Goal: Task Accomplishment & Management: Complete application form

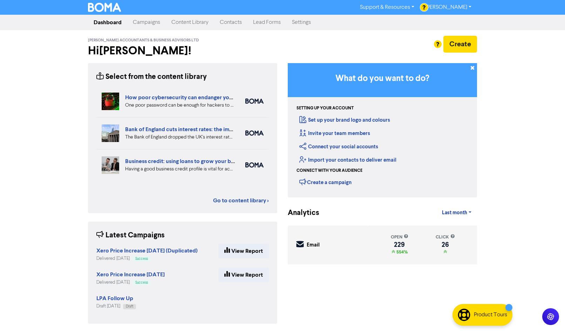
scroll to position [1, 0]
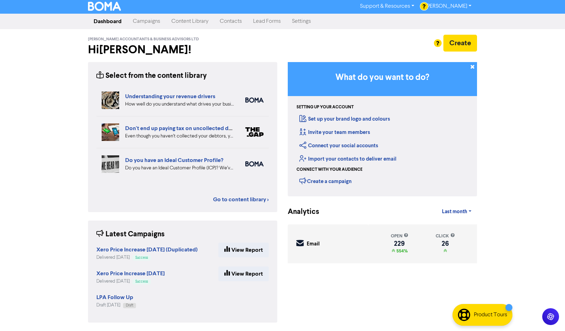
drag, startPoint x: 149, startPoint y: 21, endPoint x: 148, endPoint y: 27, distance: 6.0
click at [148, 21] on link "Campaigns" at bounding box center [146, 21] width 39 height 14
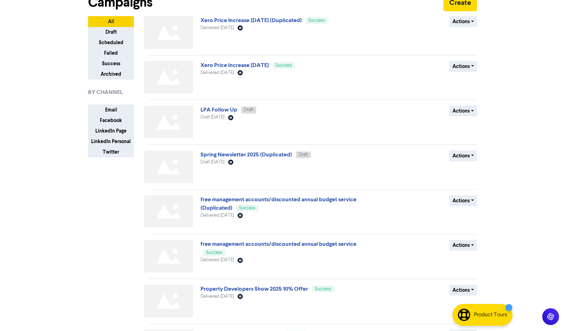
scroll to position [140, 0]
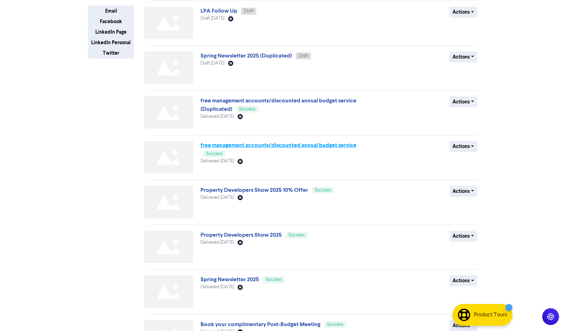
click at [297, 146] on link "free management accounts/discounted annual budget service" at bounding box center [278, 145] width 156 height 7
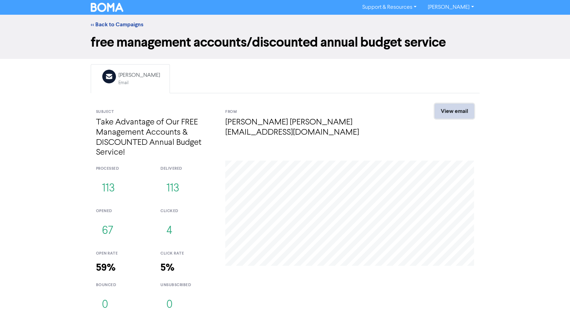
click at [446, 112] on link "View email" at bounding box center [454, 111] width 39 height 15
click at [456, 109] on link "View email" at bounding box center [454, 111] width 39 height 15
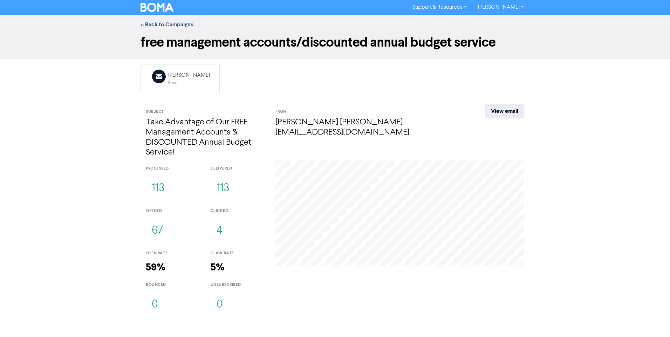
click at [155, 28] on div "<< Back to Campaigns" at bounding box center [334, 24] width 399 height 8
click at [156, 23] on link "<< Back to Campaigns" at bounding box center [166, 24] width 53 height 7
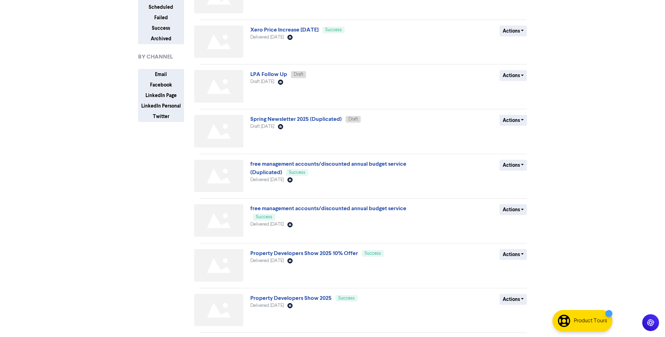
scroll to position [105, 0]
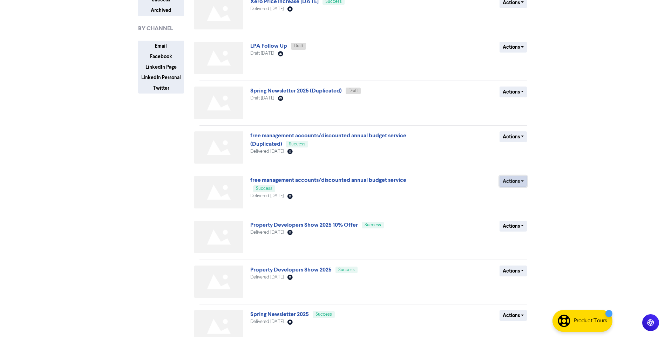
click at [521, 179] on button "Actions" at bounding box center [513, 181] width 28 height 11
click at [517, 197] on button "Duplicate" at bounding box center [527, 196] width 55 height 11
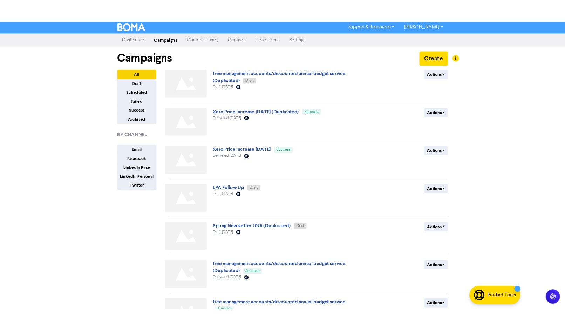
scroll to position [0, 0]
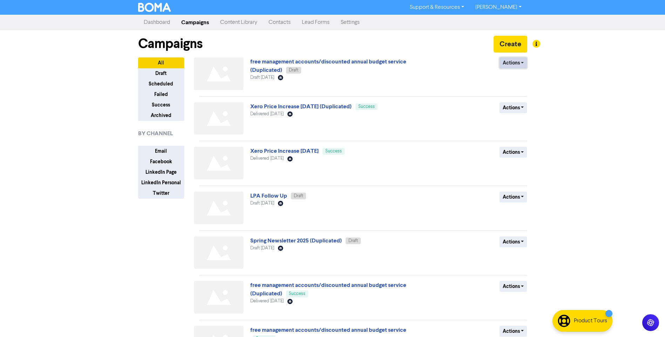
click at [520, 61] on button "Actions" at bounding box center [513, 62] width 28 height 11
click at [512, 77] on button "Delete" at bounding box center [527, 77] width 55 height 11
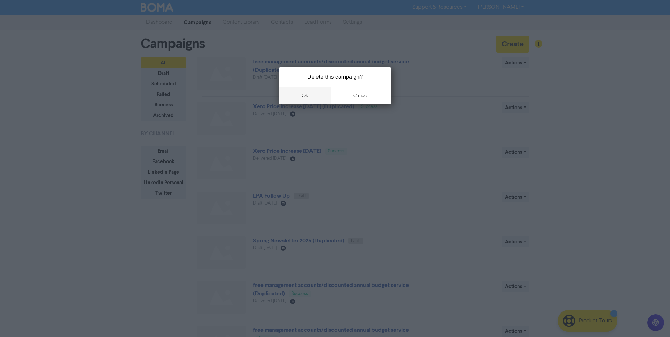
click at [307, 95] on button "ok" at bounding box center [305, 96] width 52 height 18
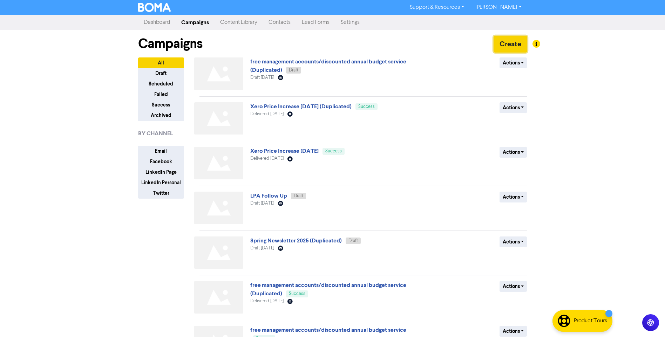
click at [513, 44] on button "Create" at bounding box center [510, 44] width 34 height 17
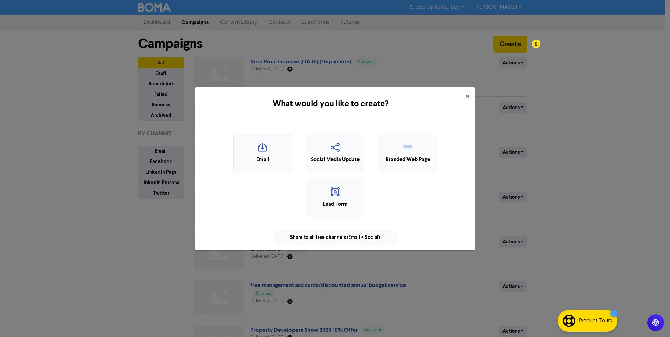
click at [261, 151] on icon "button" at bounding box center [262, 149] width 51 height 13
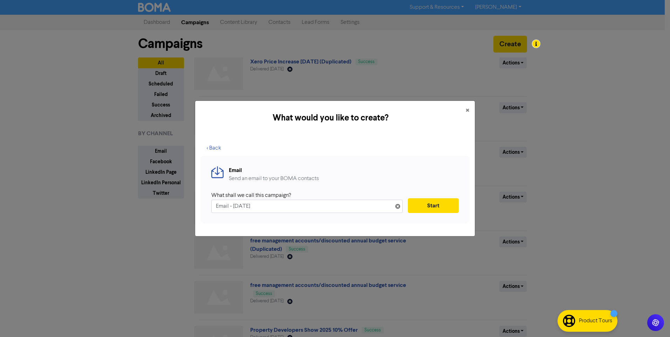
click at [216, 205] on input "Email - [DATE]" at bounding box center [306, 206] width 191 height 13
type input "[DATE] Tax Changes Email - [DATE]"
click at [432, 203] on button "Start" at bounding box center [433, 205] width 51 height 15
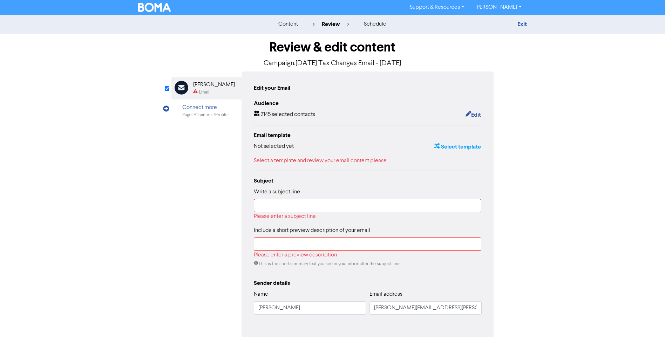
click at [468, 146] on button "Select template" at bounding box center [457, 146] width 47 height 9
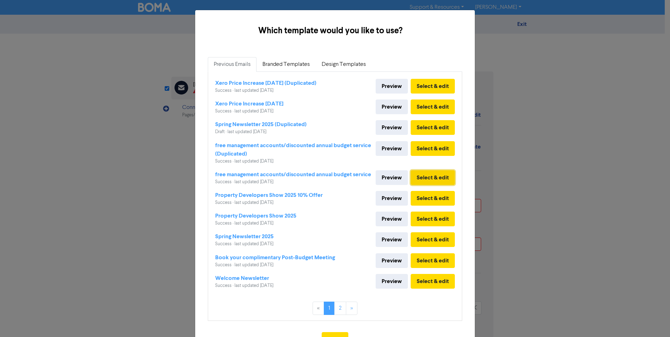
click at [417, 177] on button "Select & edit" at bounding box center [433, 177] width 44 height 15
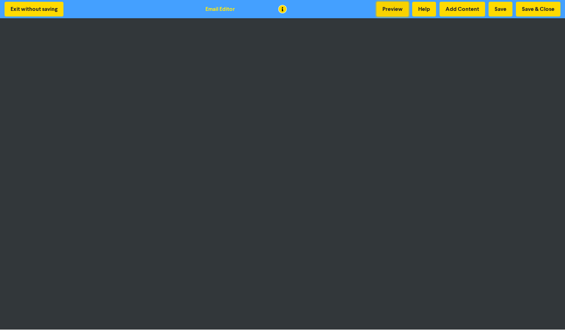
click at [400, 7] on button "Preview" at bounding box center [392, 9] width 32 height 15
click at [37, 8] on button "Exit without saving" at bounding box center [34, 9] width 59 height 15
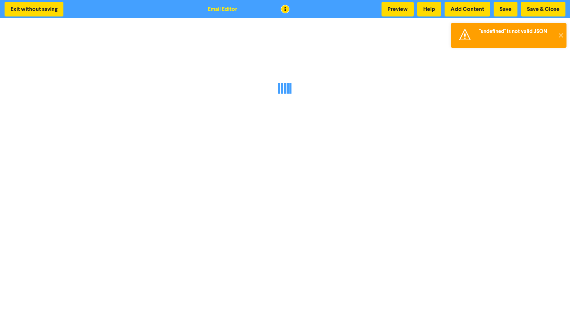
click at [516, 34] on div ""undefined" is not valid JSON" at bounding box center [516, 31] width 75 height 7
click at [561, 36] on button "✕" at bounding box center [561, 35] width 12 height 25
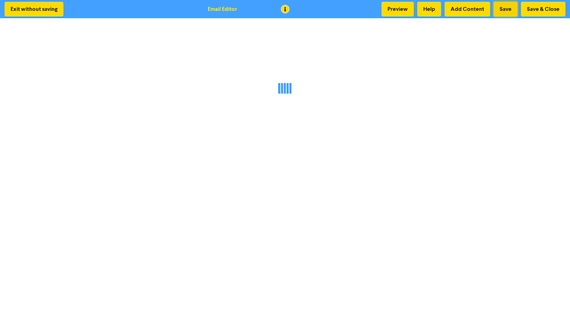
click at [505, 12] on button "Save" at bounding box center [506, 9] width 24 height 15
click at [38, 7] on button "Exit without saving" at bounding box center [34, 9] width 59 height 15
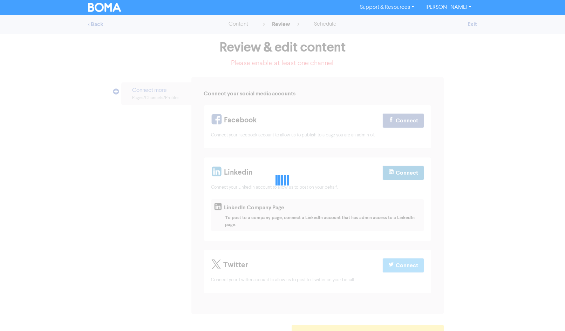
click at [38, 7] on div "Support & Resources Video Tutorials FAQ & Guides Marketing Education [PERSON_NA…" at bounding box center [282, 7] width 565 height 15
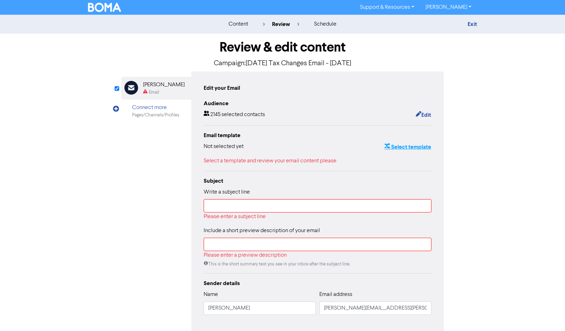
click at [396, 146] on button "Select template" at bounding box center [407, 146] width 47 height 9
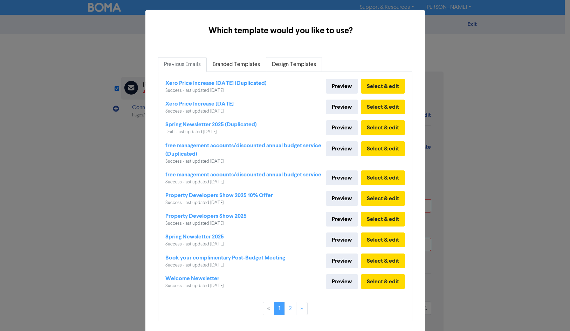
click at [296, 66] on link "Design Templates" at bounding box center [294, 64] width 56 height 15
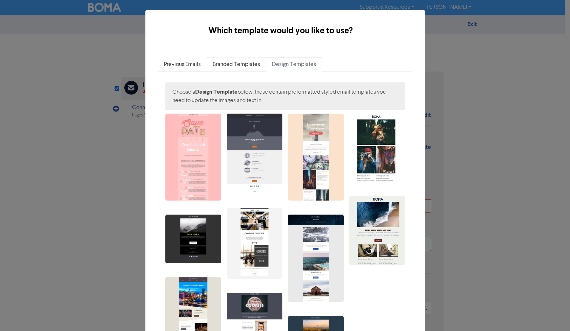
click at [245, 64] on link "Branded Templates" at bounding box center [236, 64] width 59 height 15
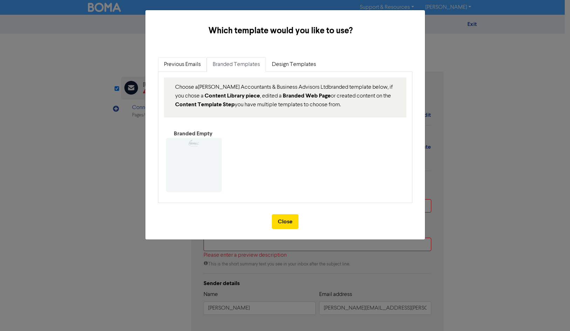
click at [186, 63] on link "Previous Emails" at bounding box center [182, 64] width 49 height 15
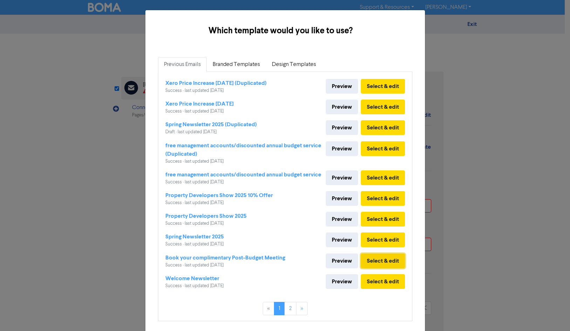
click at [378, 268] on button "Select & edit" at bounding box center [383, 260] width 44 height 15
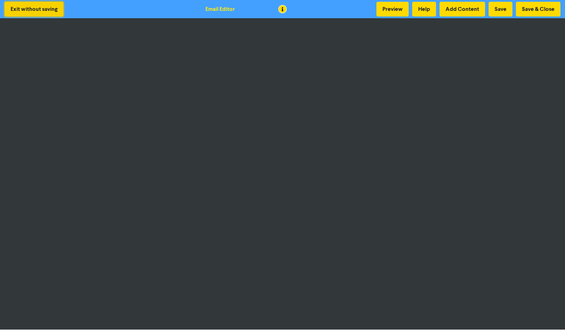
click at [33, 9] on button "Exit without saving" at bounding box center [34, 9] width 59 height 15
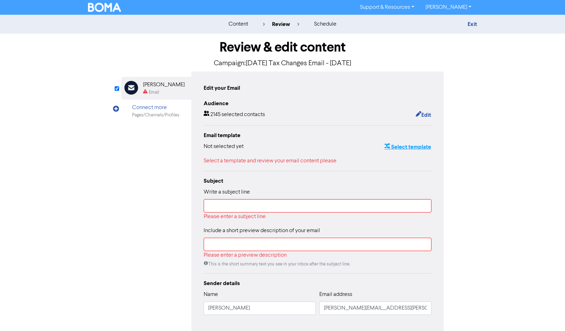
click at [395, 146] on button "Select template" at bounding box center [407, 146] width 47 height 9
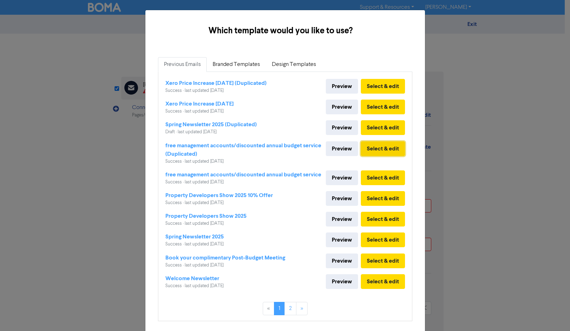
click at [389, 147] on button "Select & edit" at bounding box center [383, 148] width 44 height 15
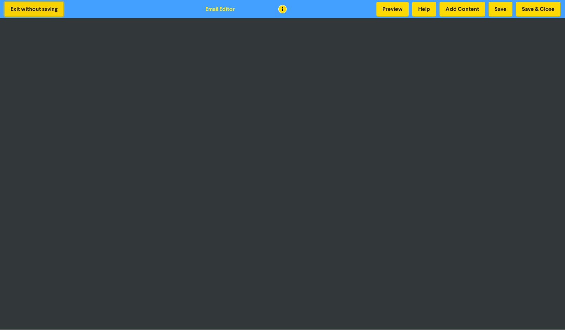
click at [25, 6] on button "Exit without saving" at bounding box center [34, 9] width 59 height 15
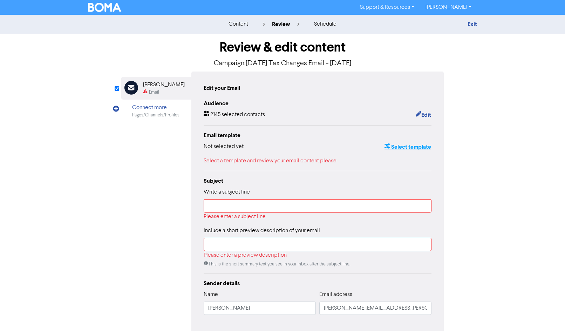
click at [414, 147] on button "Select template" at bounding box center [407, 146] width 47 height 9
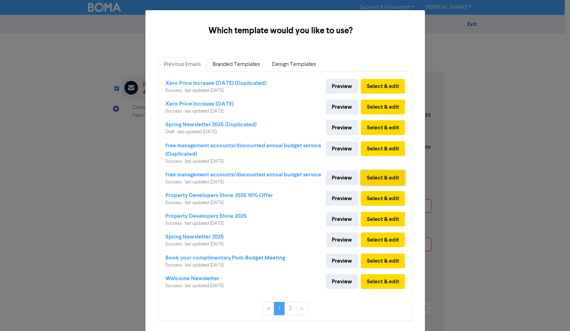
click at [375, 177] on button "Select & edit" at bounding box center [383, 177] width 44 height 15
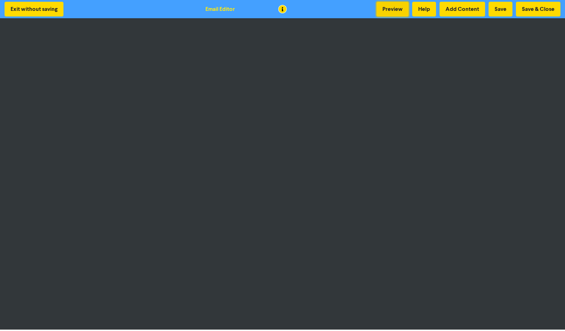
click at [394, 11] on button "Preview" at bounding box center [392, 9] width 32 height 15
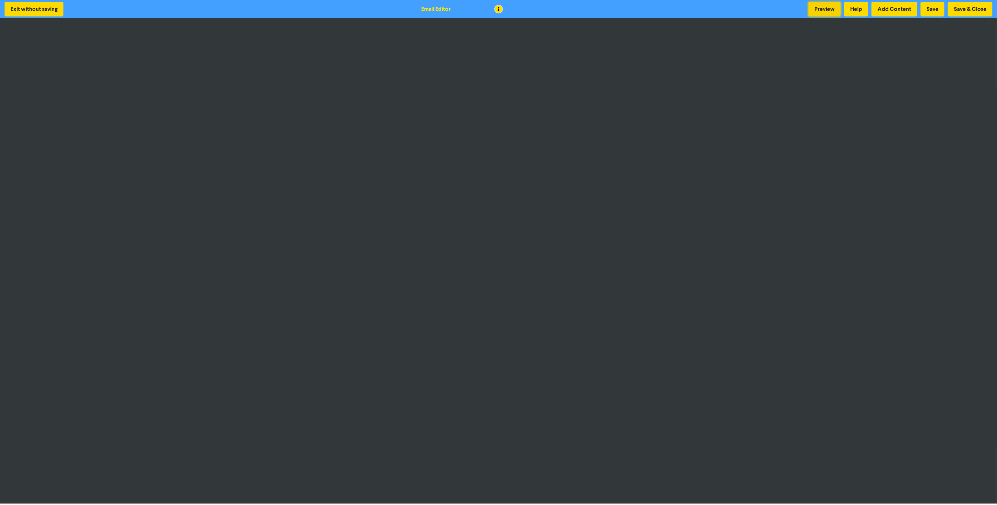
click at [570, 11] on button "Preview" at bounding box center [824, 9] width 32 height 15
click at [570, 9] on button "Preview" at bounding box center [824, 9] width 32 height 15
click at [570, 8] on button "Save" at bounding box center [932, 9] width 24 height 15
click at [570, 6] on button "Help" at bounding box center [856, 9] width 24 height 15
click at [570, 7] on button "Save & Close" at bounding box center [970, 9] width 44 height 15
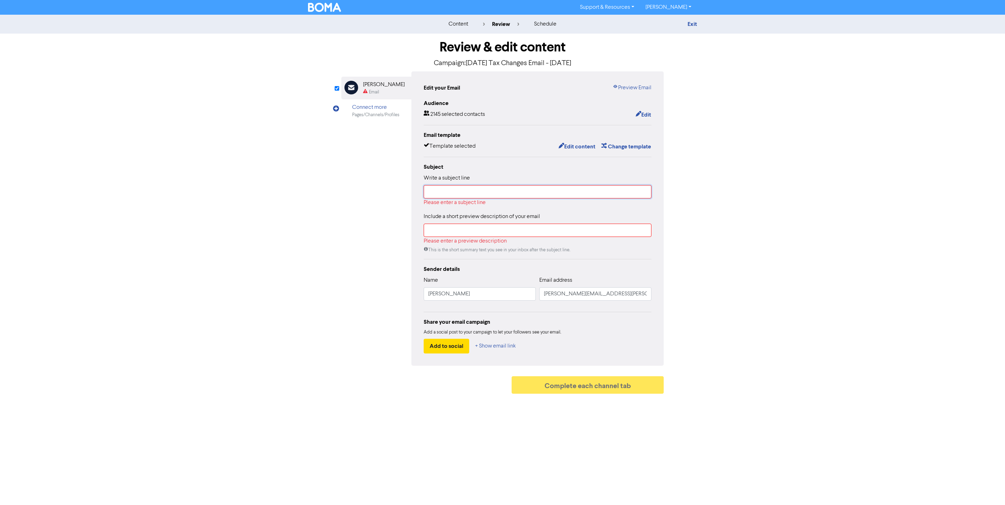
click at [467, 188] on input "text" at bounding box center [538, 191] width 228 height 13
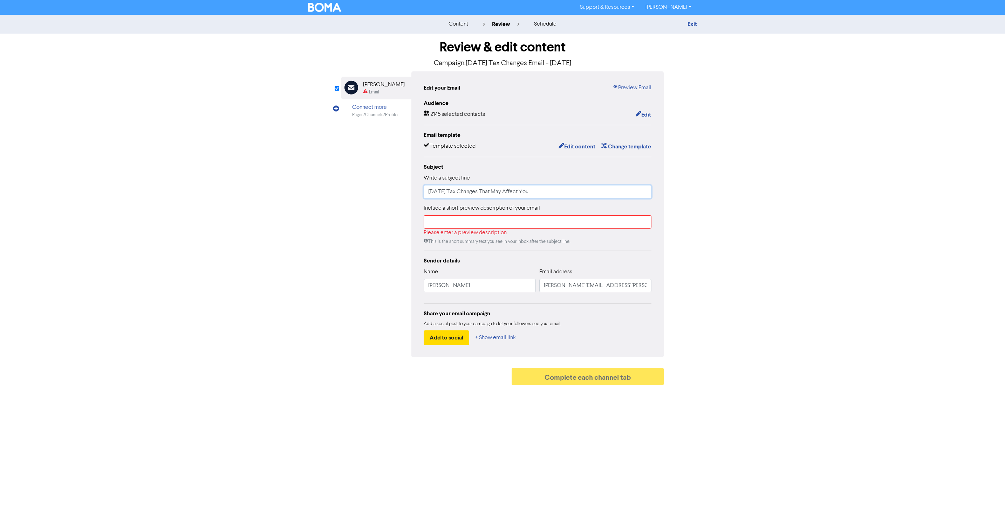
type input "April 2026 Tax Changes That May Affect You"
click at [431, 221] on input "text" at bounding box center [538, 221] width 228 height 13
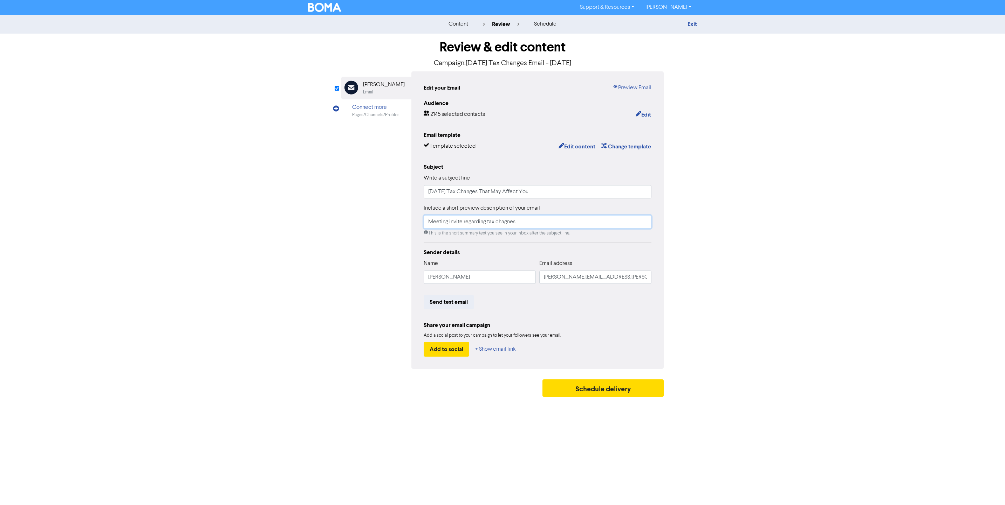
type input "Meeting invite regarding tax chagnes"
drag, startPoint x: 479, startPoint y: 278, endPoint x: 414, endPoint y: 275, distance: 64.9
click at [414, 275] on div "Edit your Email Preview Email Audience 2145 selected contacts Edit Email templa…" at bounding box center [537, 220] width 252 height 298
type input "Daniel Rust"
click at [441, 303] on button "Send test email" at bounding box center [449, 302] width 50 height 15
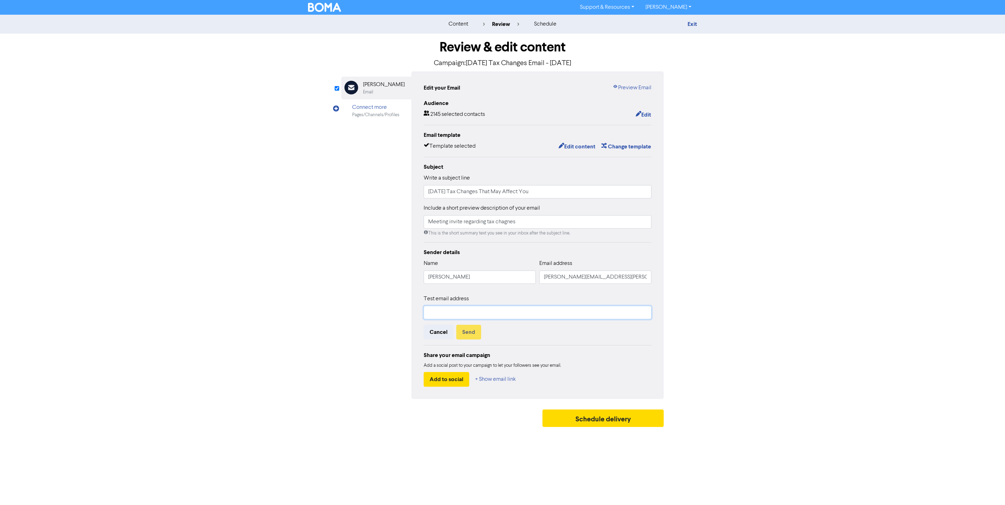
click at [445, 312] on input "text" at bounding box center [538, 312] width 228 height 13
type input "[PERSON_NAME][EMAIL_ADDRESS][PERSON_NAME][DOMAIN_NAME]"
click at [466, 330] on button "Send" at bounding box center [468, 332] width 25 height 15
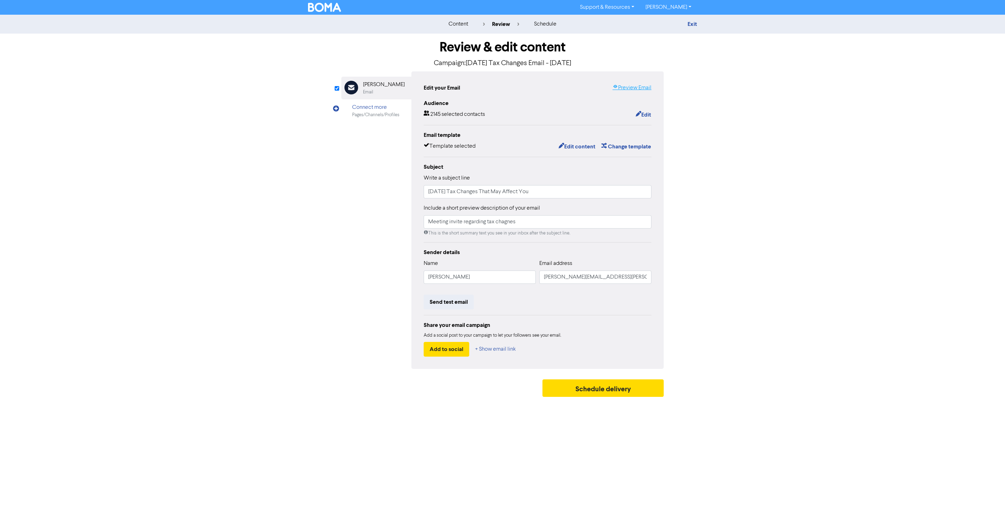
click at [570, 87] on link "Preview Email" at bounding box center [631, 88] width 39 height 8
drag, startPoint x: 692, startPoint y: 21, endPoint x: 741, endPoint y: 133, distance: 122.7
click at [570, 21] on link "Exit" at bounding box center [691, 24] width 9 height 7
